Goal: Obtain resource: Download file/media

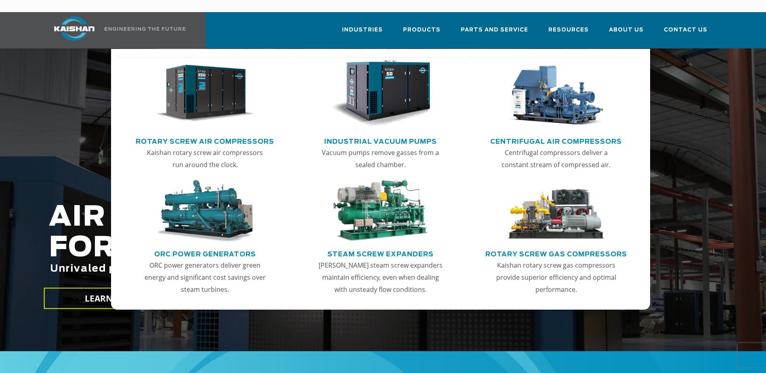
click at [217, 90] on img "Main menu" at bounding box center [204, 93] width 99 height 67
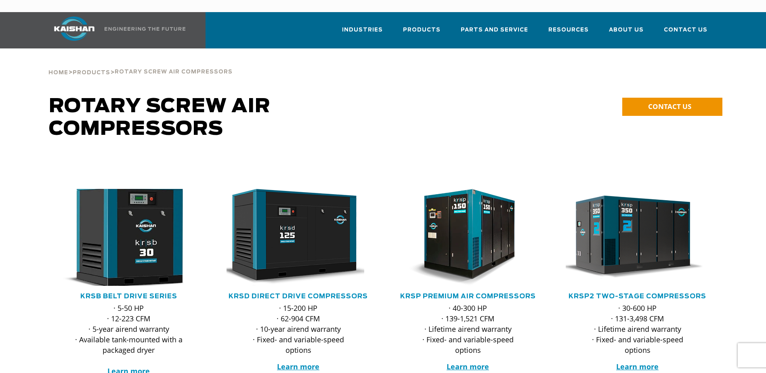
click at [163, 234] on img at bounding box center [123, 237] width 158 height 107
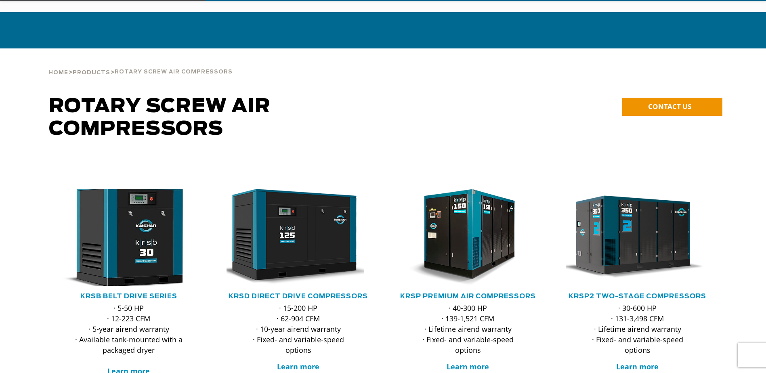
scroll to position [162, 0]
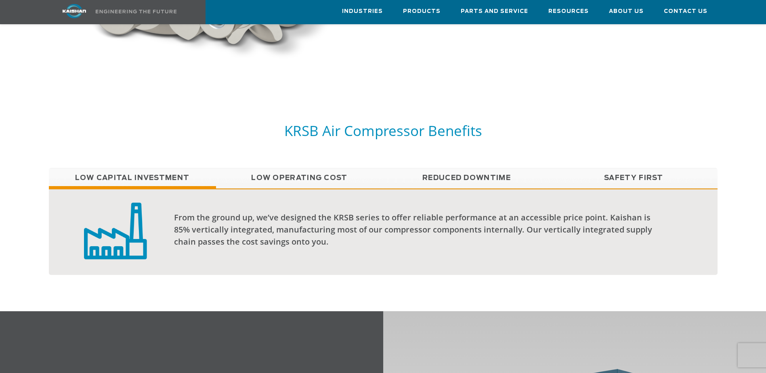
scroll to position [404, 0]
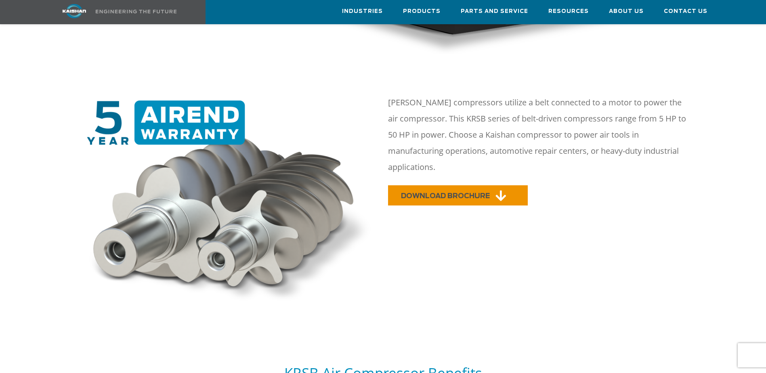
click at [417, 193] on span "DOWNLOAD BROCHURE" at bounding box center [445, 196] width 89 height 7
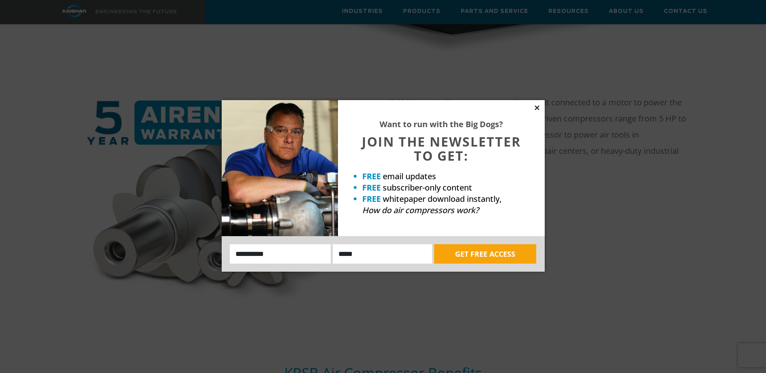
click at [537, 108] on icon at bounding box center [537, 107] width 4 height 4
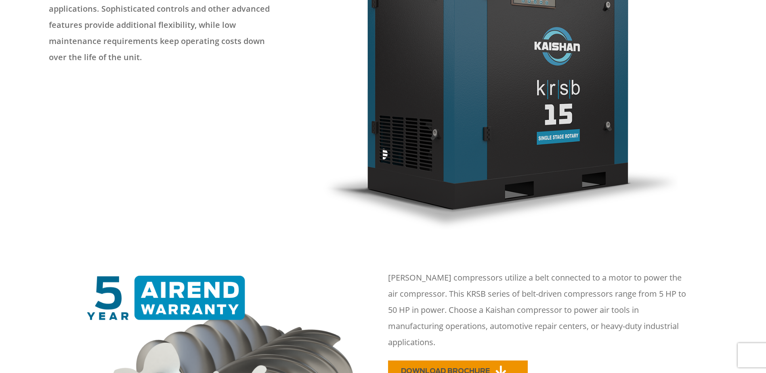
scroll to position [0, 0]
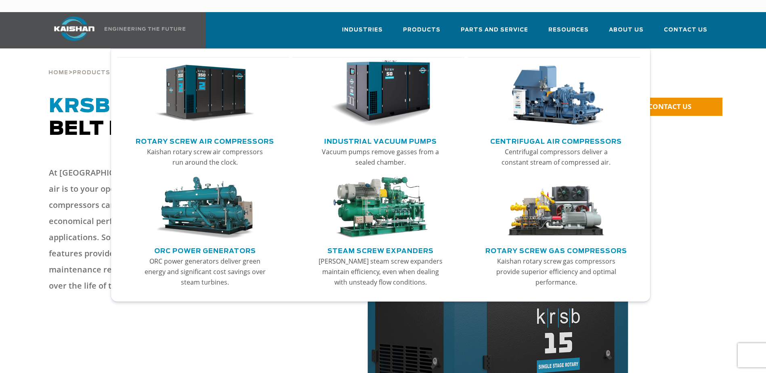
click at [546, 229] on link "Main menu" at bounding box center [556, 209] width 158 height 70
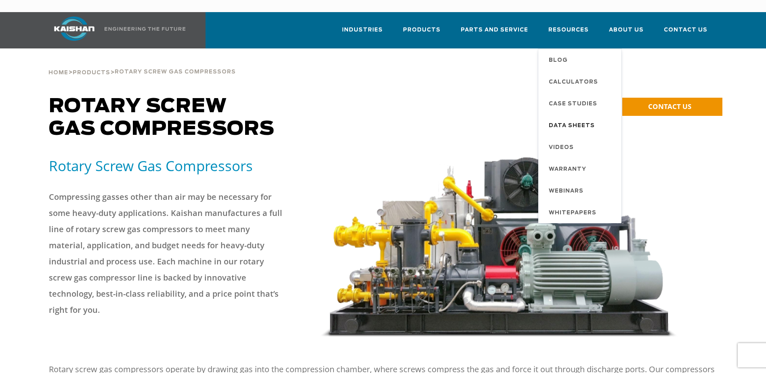
click at [576, 119] on span "Data Sheets" at bounding box center [572, 126] width 46 height 14
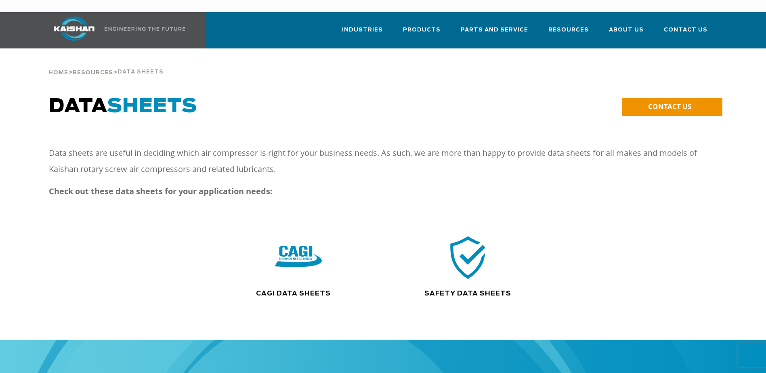
scroll to position [121, 0]
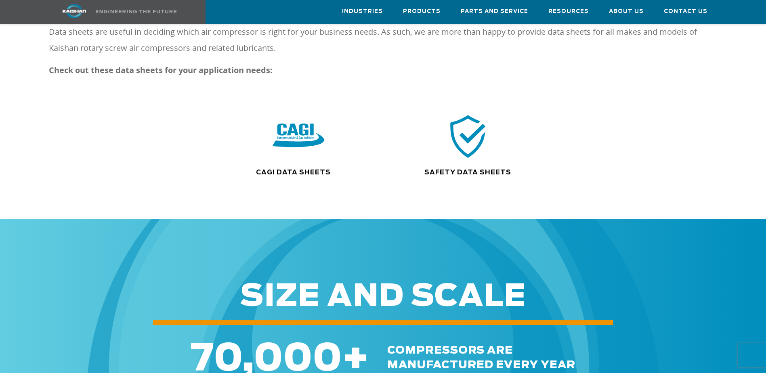
click at [298, 128] on img at bounding box center [299, 136] width 52 height 52
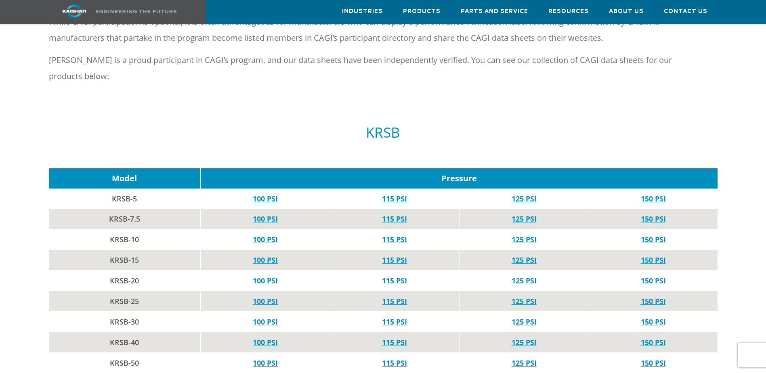
scroll to position [404, 0]
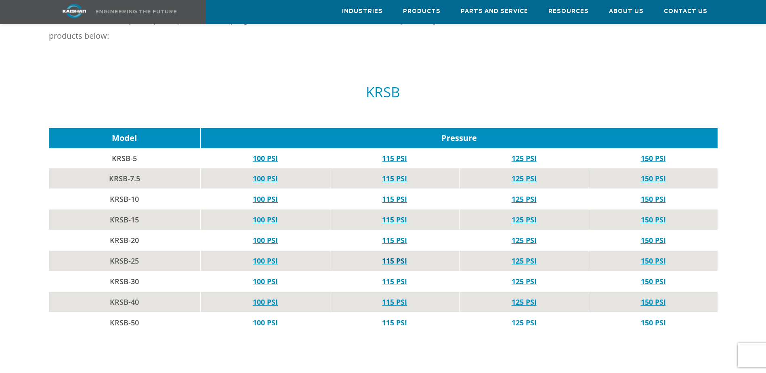
click at [400, 256] on link "115 PSI" at bounding box center [394, 261] width 25 height 10
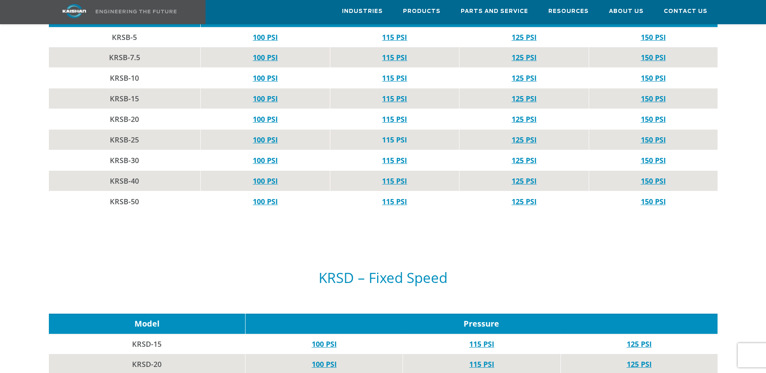
scroll to position [687, 0]
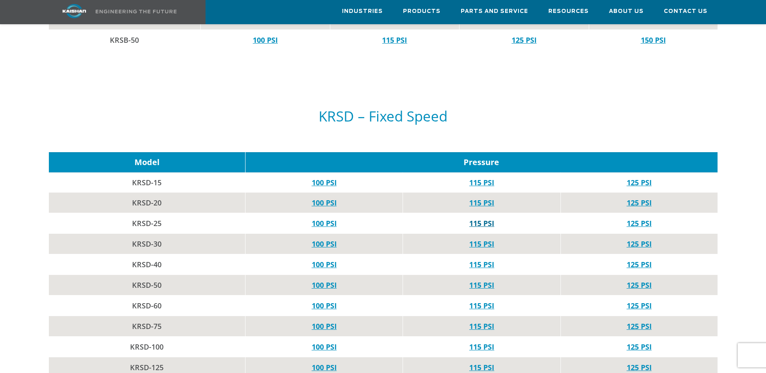
click at [472, 219] on link "115 PSI" at bounding box center [481, 224] width 25 height 10
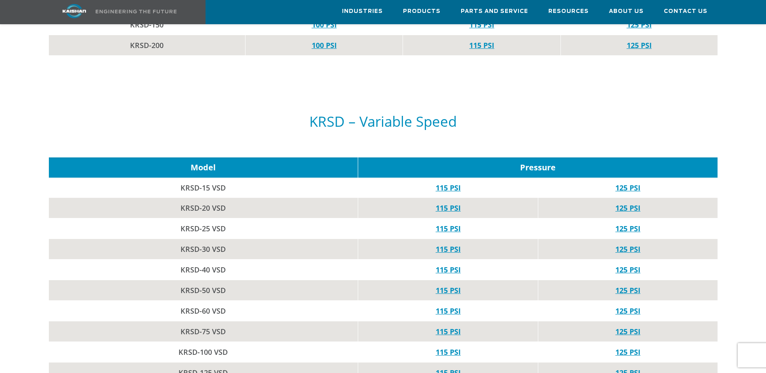
scroll to position [1131, 0]
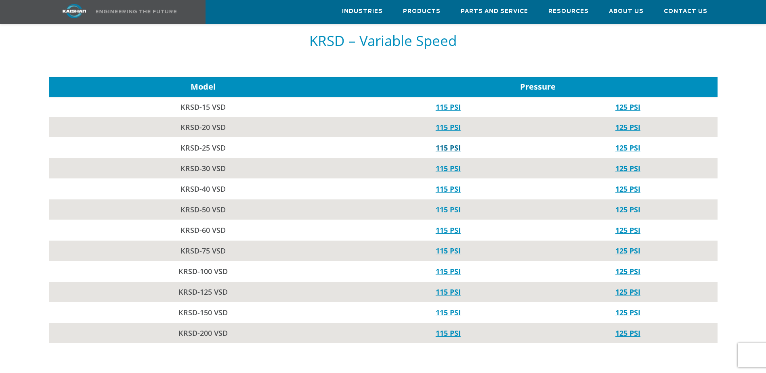
click at [450, 143] on link "115 PSI" at bounding box center [448, 148] width 25 height 10
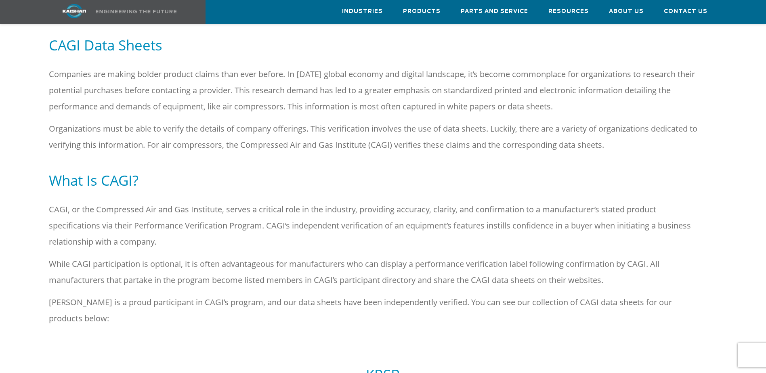
scroll to position [0, 0]
